Goal: Task Accomplishment & Management: Manage account settings

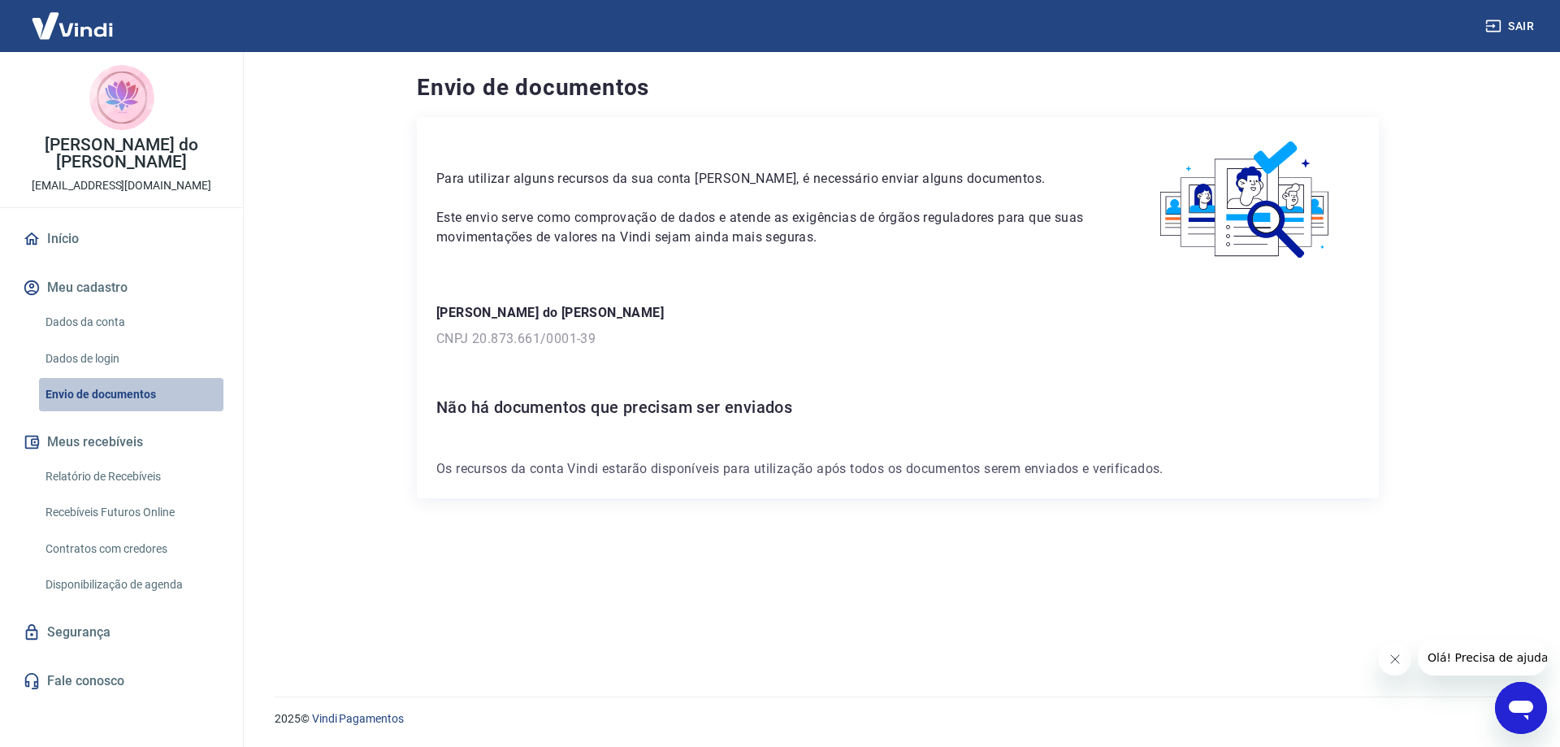
click at [94, 378] on link "Envio de documentos" at bounding box center [131, 394] width 184 height 33
click at [92, 306] on link "Dados da conta" at bounding box center [131, 322] width 184 height 33
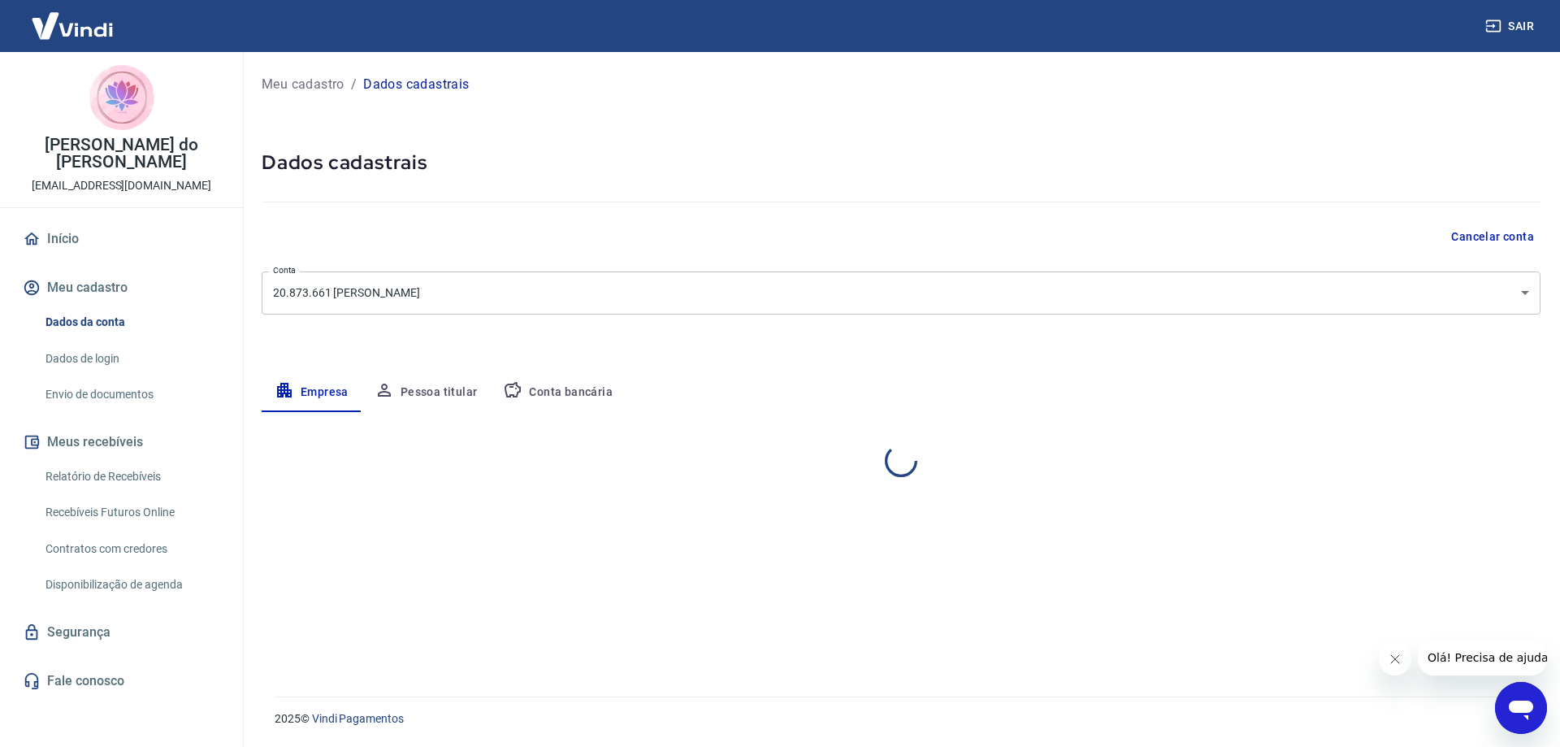
select select "RJ"
select select "business"
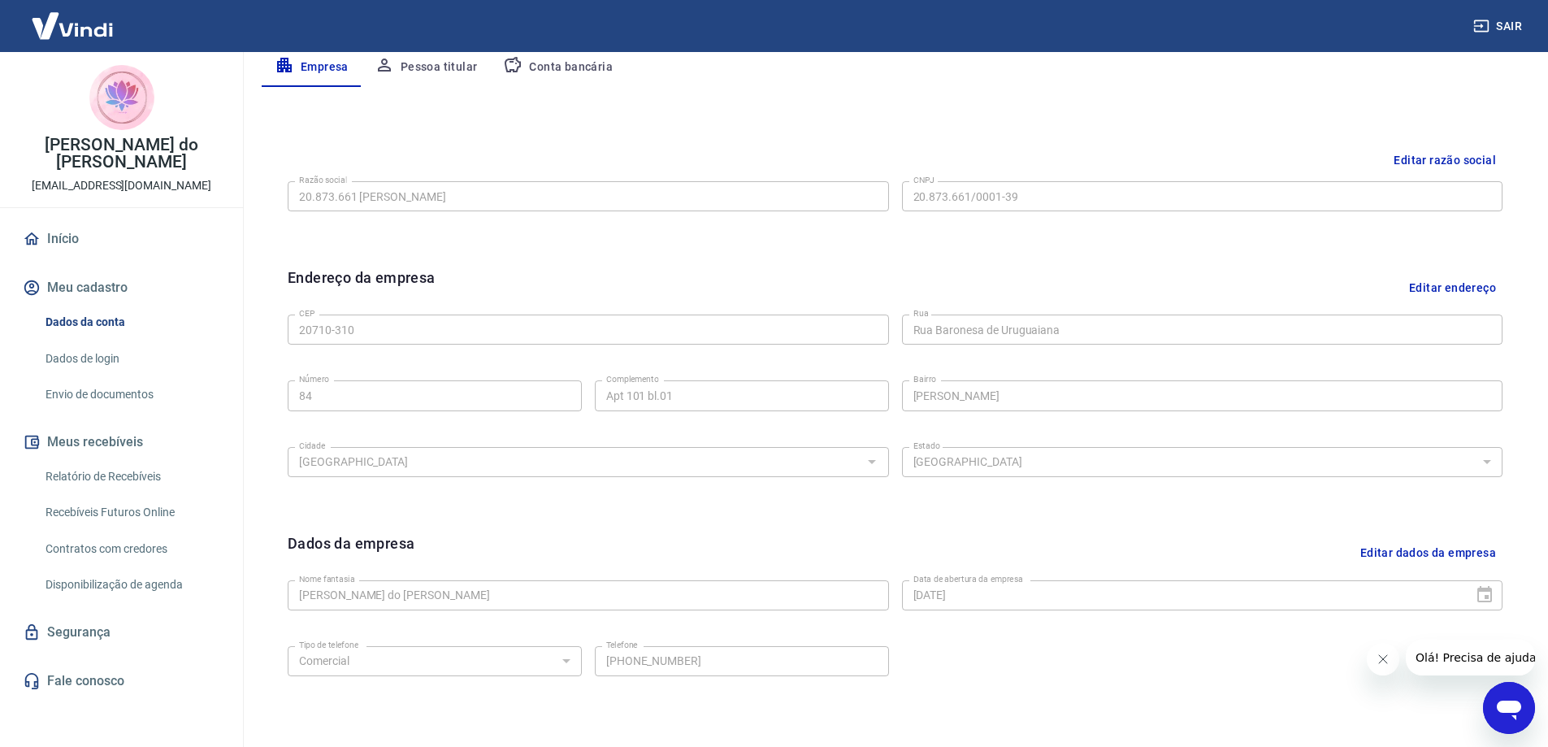
scroll to position [425, 0]
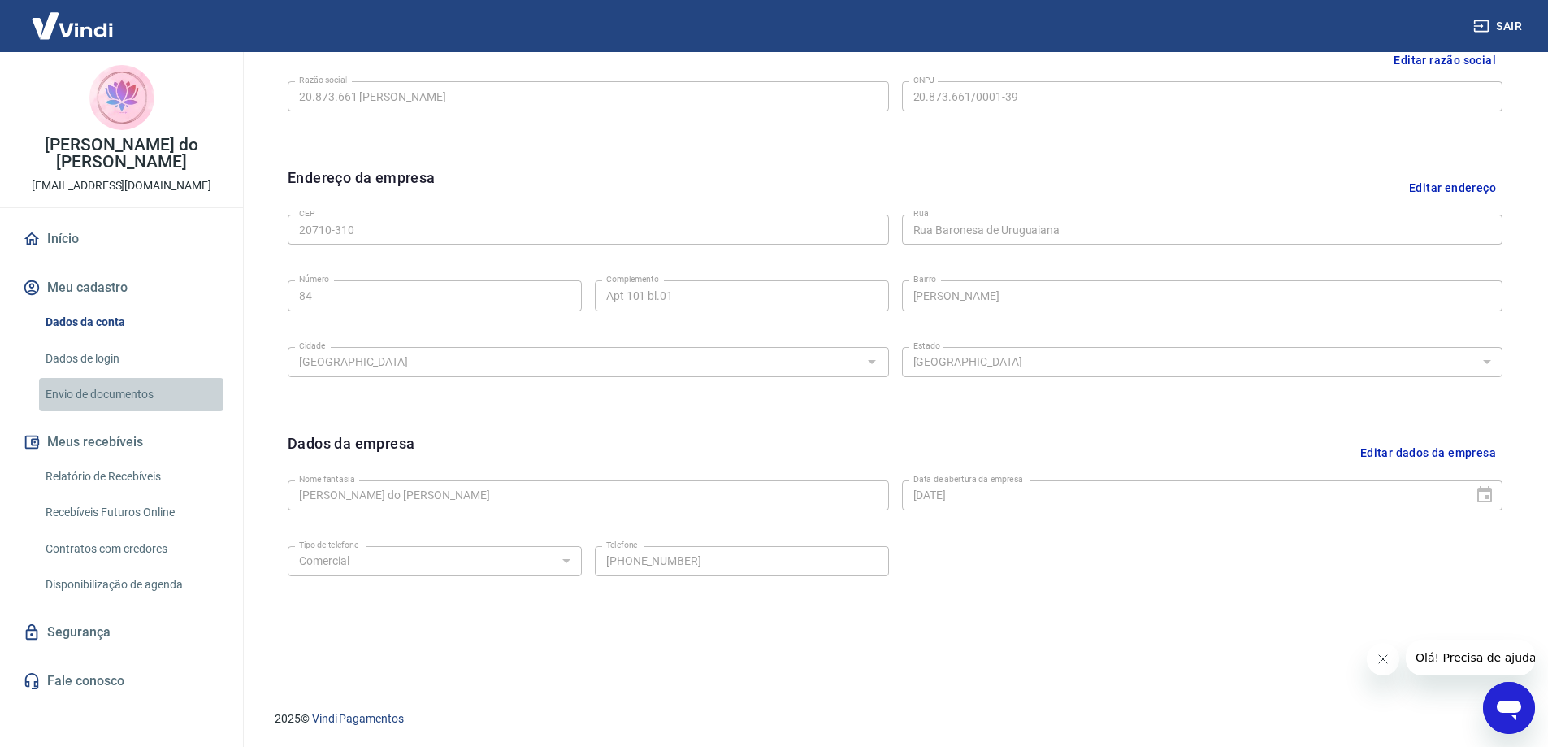
click at [90, 378] on link "Envio de documentos" at bounding box center [131, 394] width 184 height 33
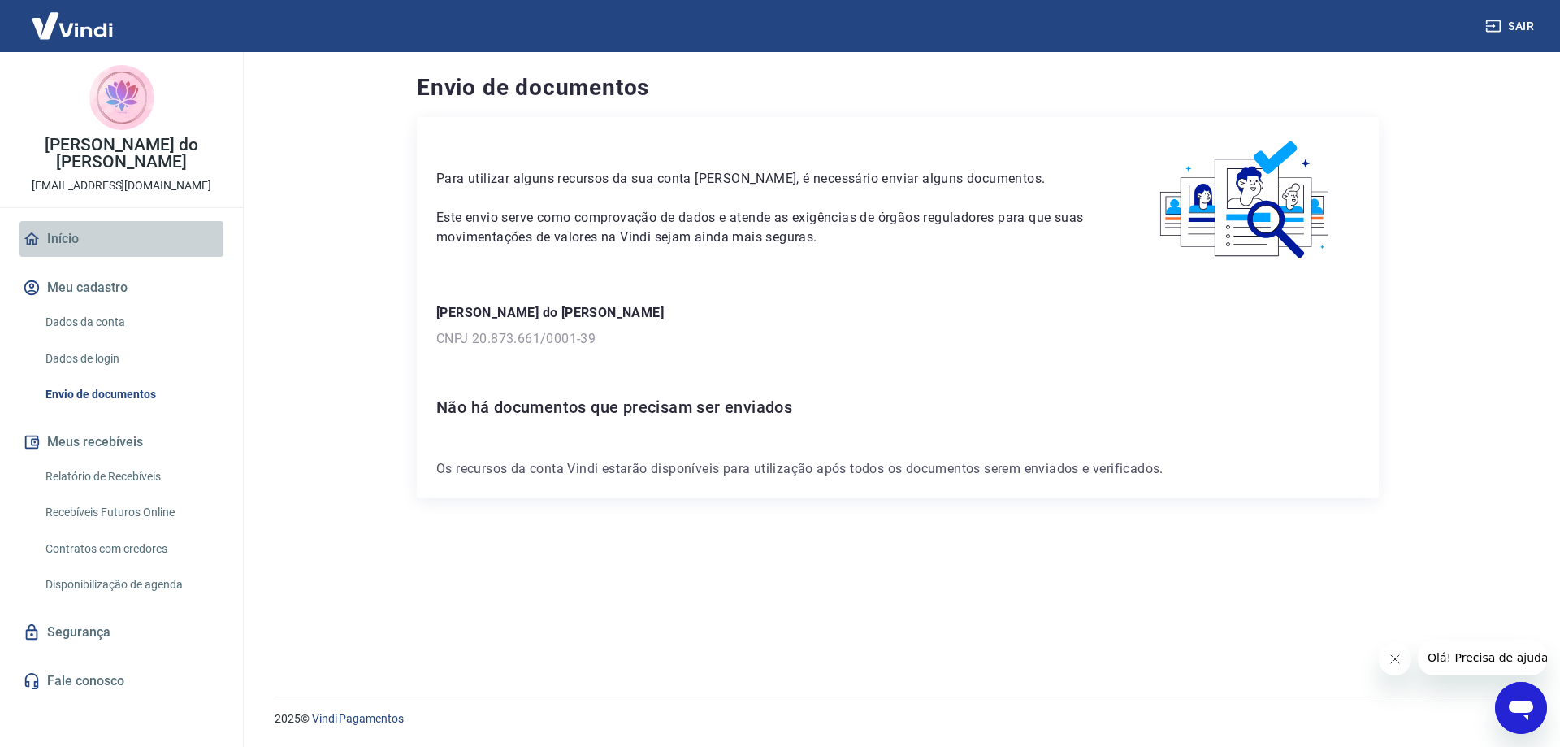
click at [52, 221] on link "Início" at bounding box center [122, 239] width 204 height 36
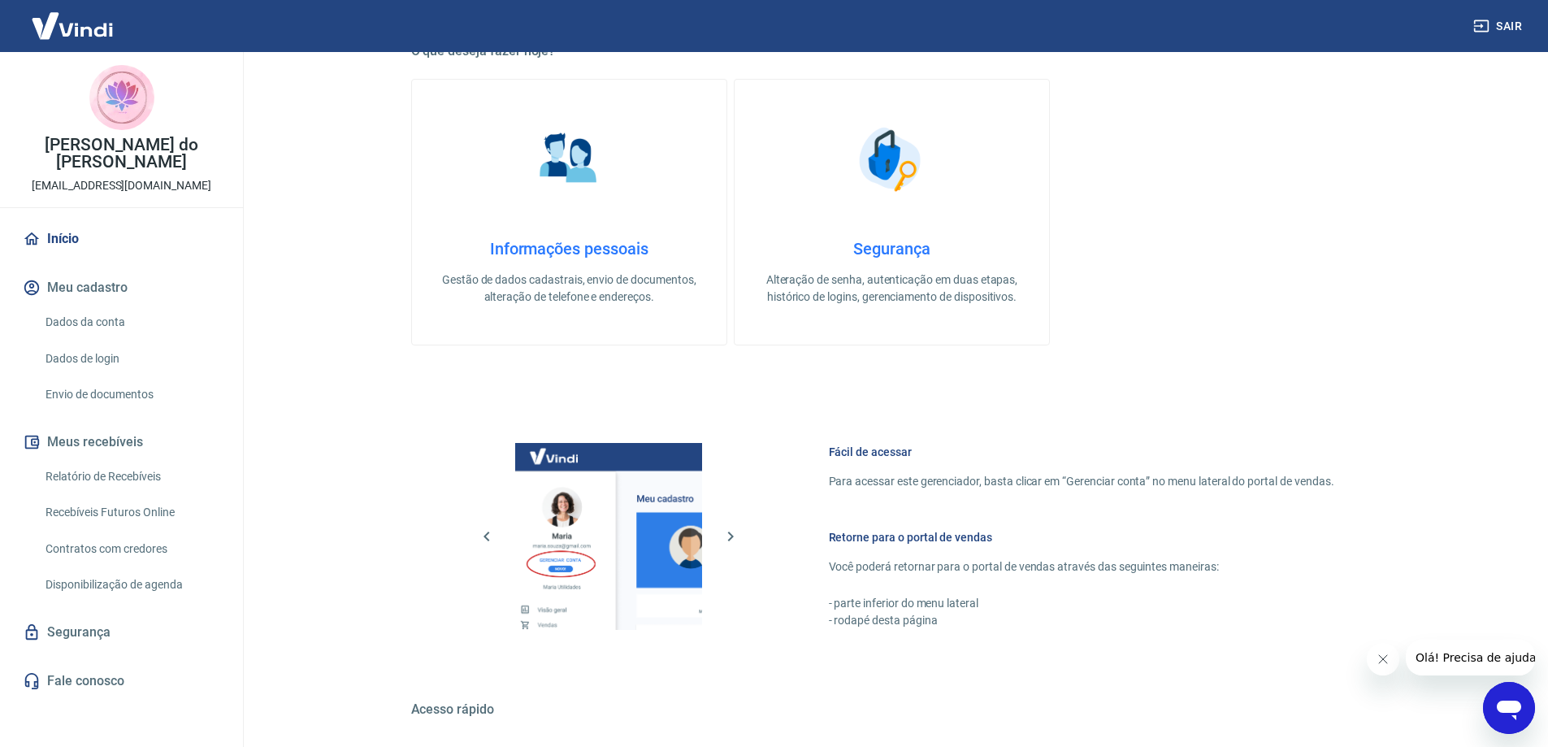
scroll to position [406, 0]
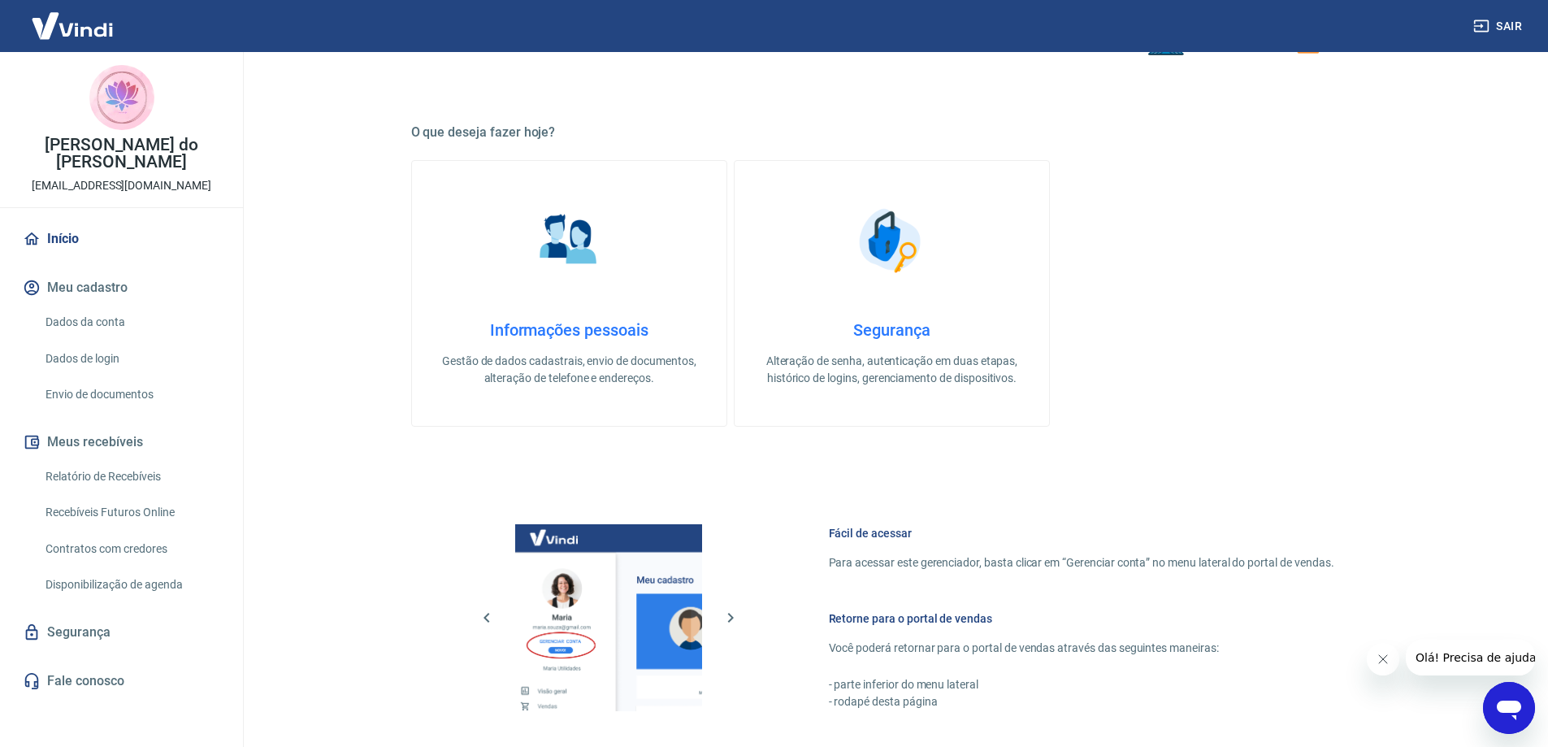
click at [594, 359] on p "Gestão de dados cadastrais, envio de documentos, alteração de telefone e endere…" at bounding box center [569, 370] width 263 height 34
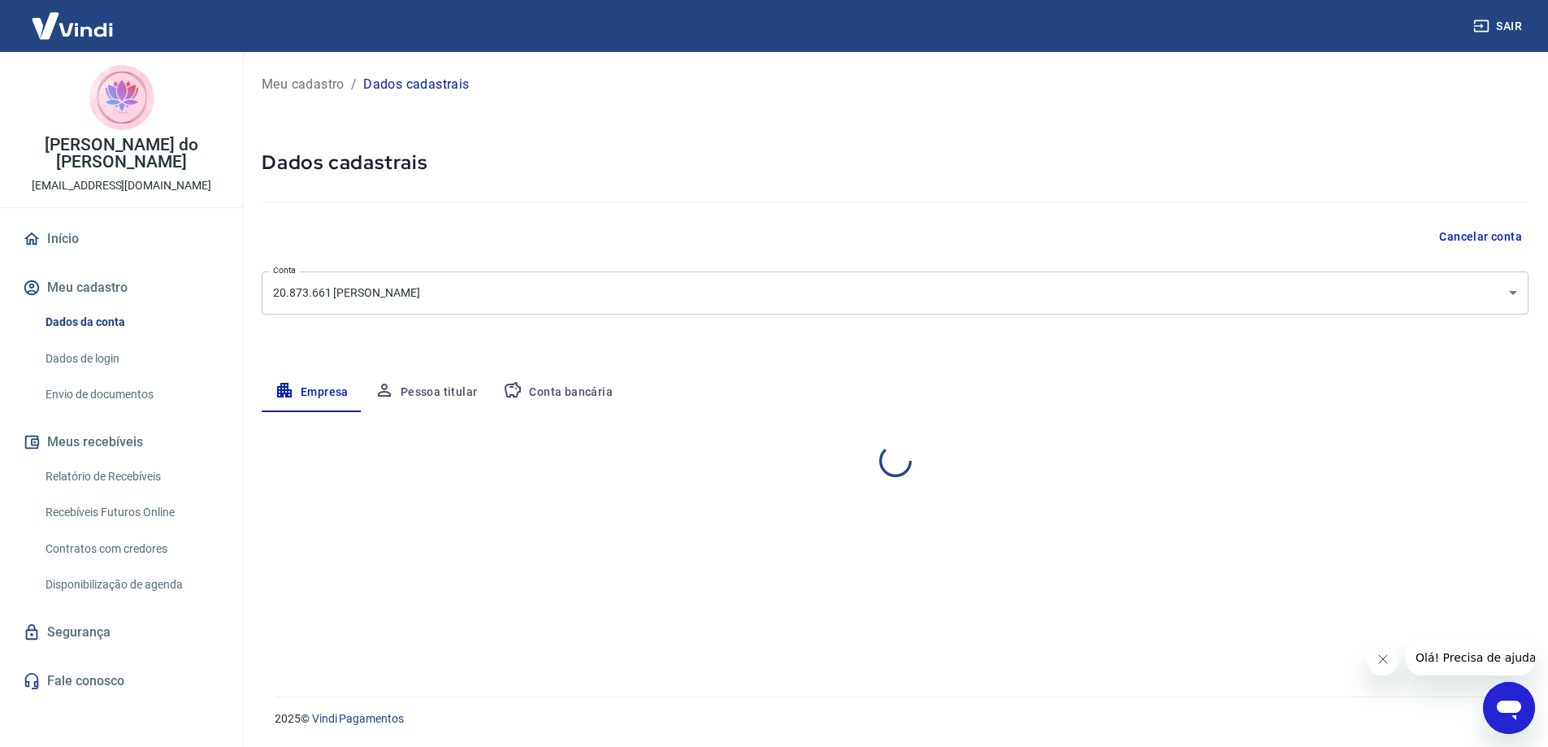
select select "RJ"
select select "business"
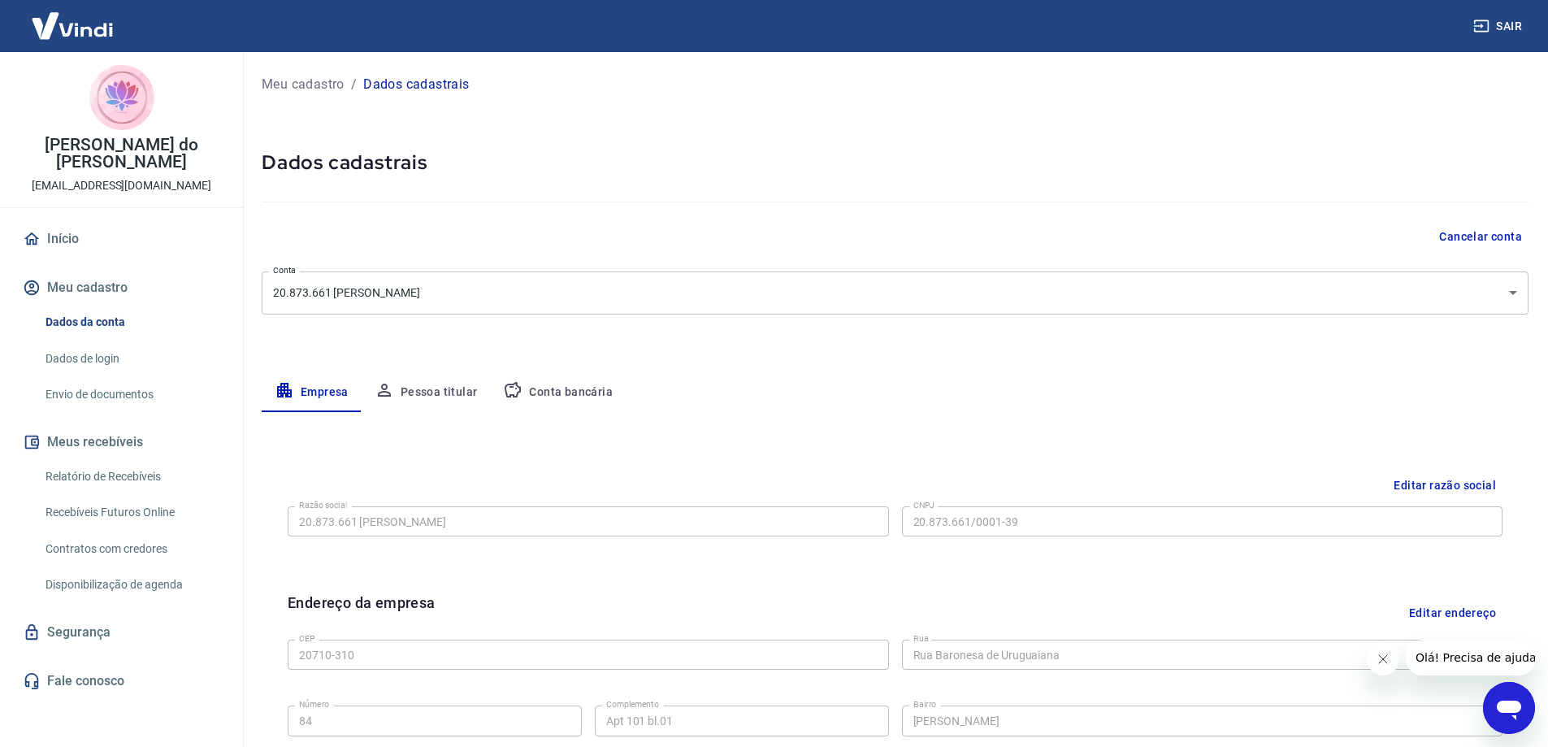
scroll to position [81, 0]
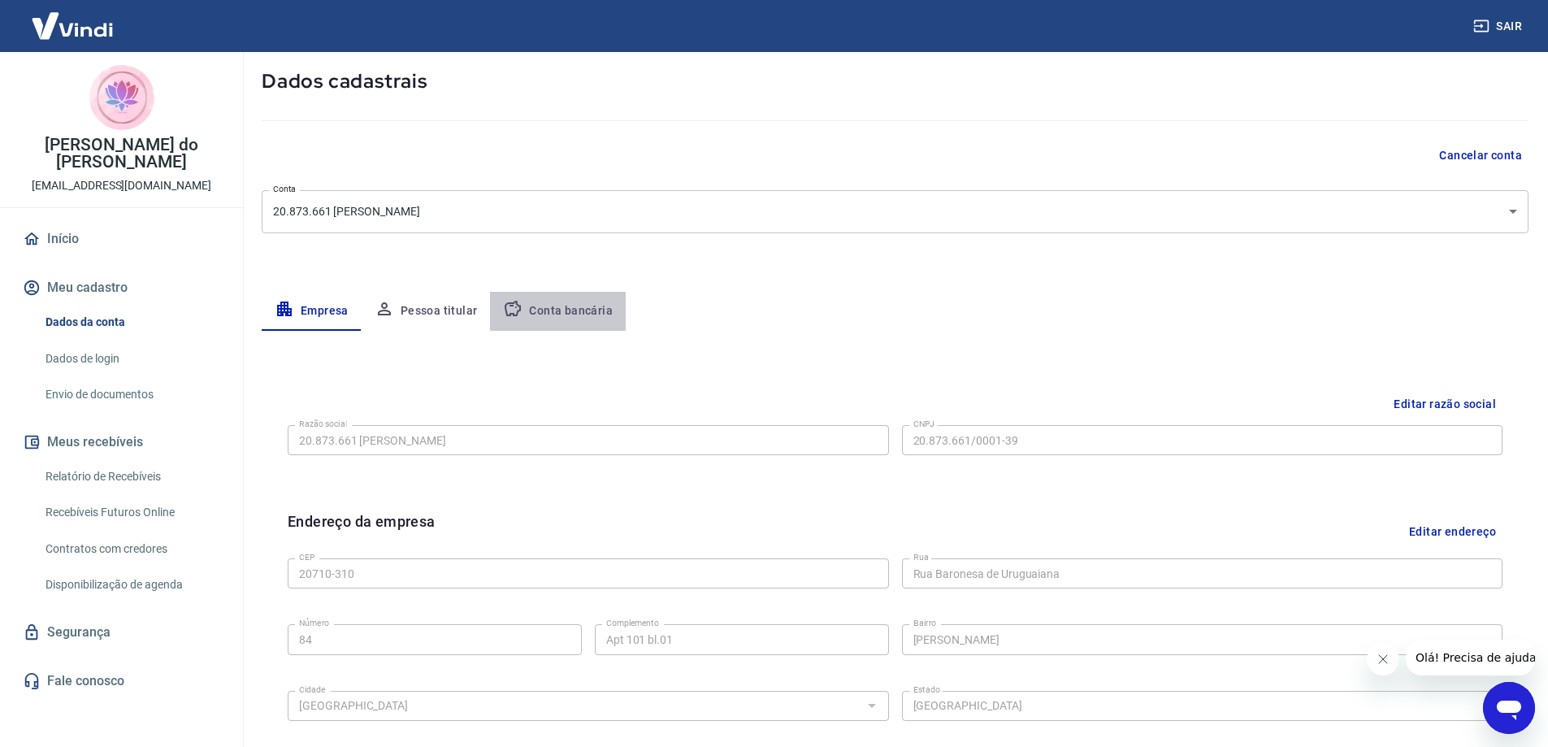
click at [562, 307] on button "Conta bancária" at bounding box center [558, 311] width 136 height 39
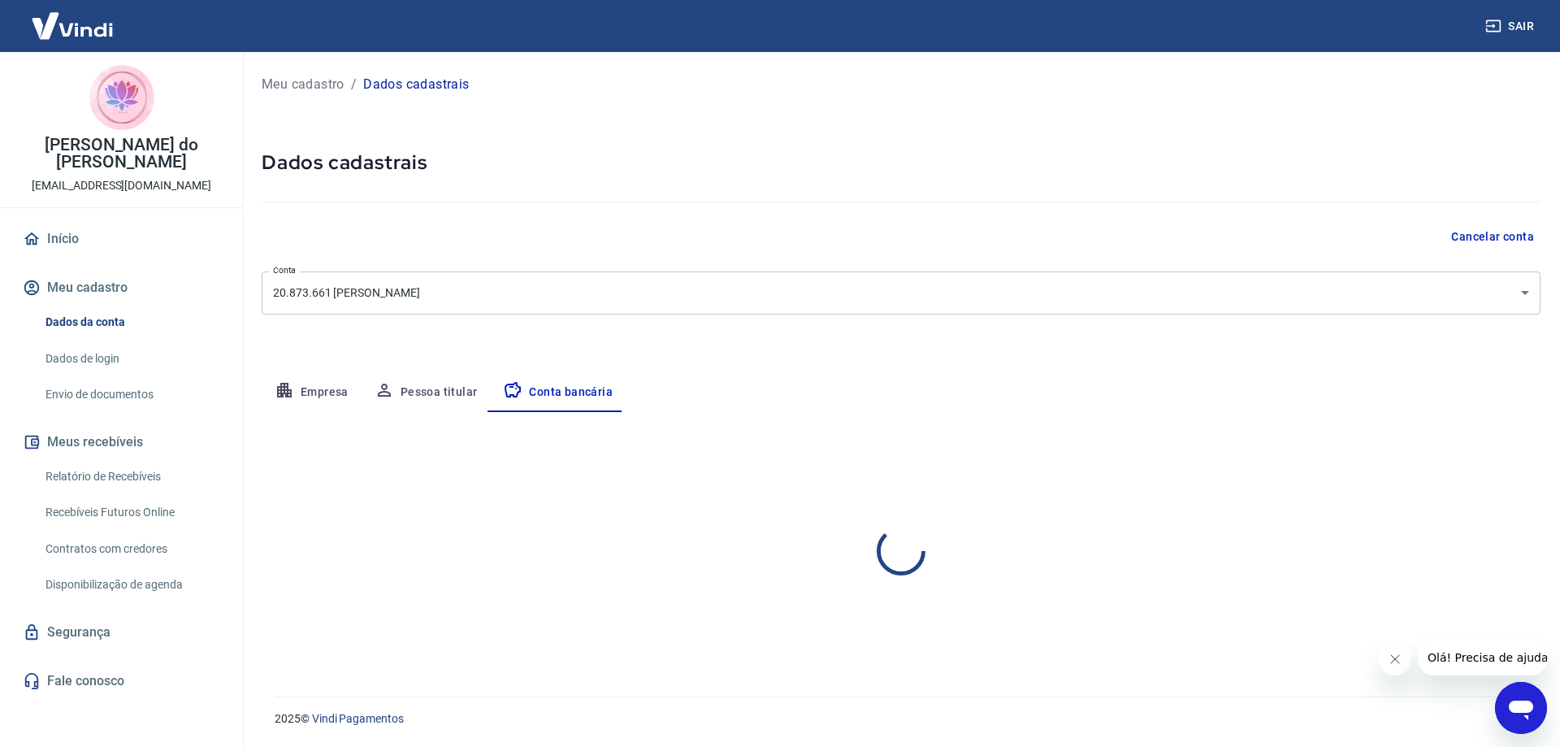
select select "1"
